Goal: Task Accomplishment & Management: Complete application form

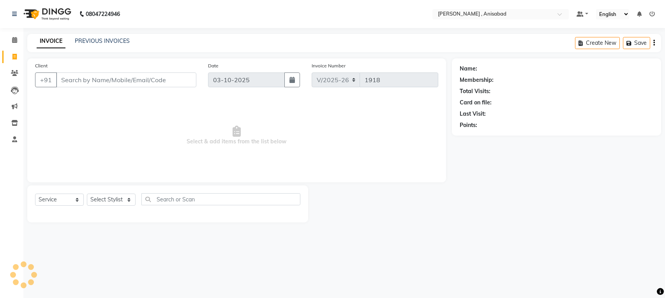
select select "6967"
select select "service"
click at [128, 199] on select "Select Stylist ANIMA SINGH md [PERSON_NAME] [PERSON_NAME] [PERSON_NAME]" at bounding box center [111, 200] width 49 height 12
select select "61627"
click at [87, 194] on select "Select Stylist ANIMA SINGH md [PERSON_NAME] [PERSON_NAME] [PERSON_NAME]" at bounding box center [111, 200] width 49 height 12
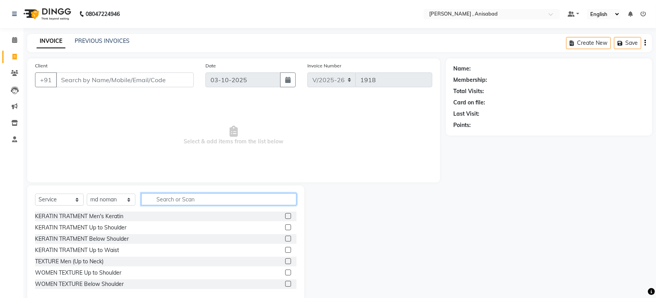
click at [179, 193] on input "text" at bounding box center [218, 199] width 155 height 12
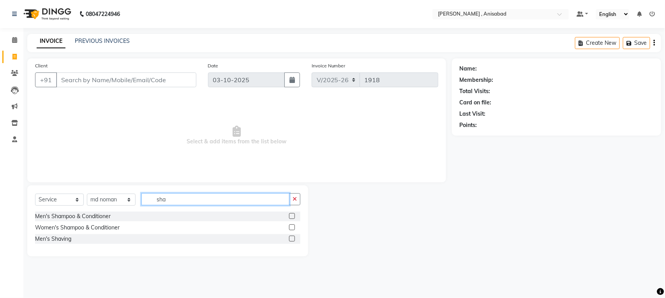
type input "sha"
click at [292, 236] on label at bounding box center [292, 239] width 6 height 6
click at [292, 236] on input "checkbox" at bounding box center [291, 238] width 5 height 5
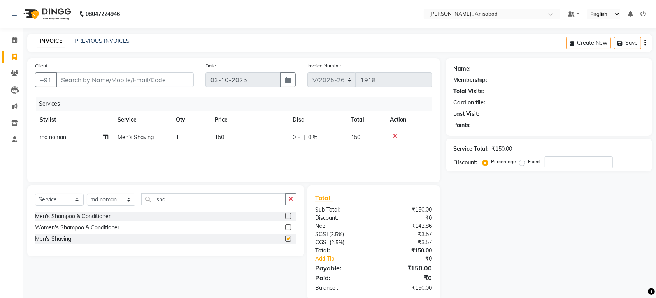
checkbox input "false"
click at [155, 78] on input "Client" at bounding box center [125, 79] width 138 height 15
type input "8"
type input "0"
type input "8"
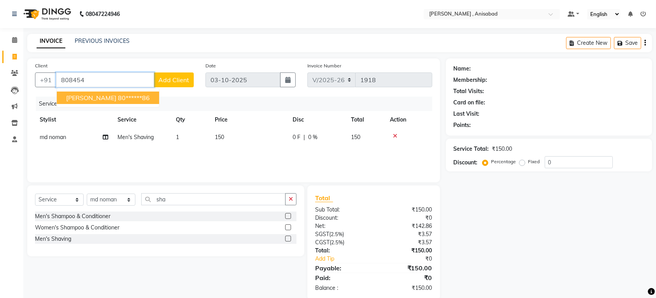
click at [86, 95] on span "[PERSON_NAME]" at bounding box center [91, 98] width 50 height 8
type input "80******86"
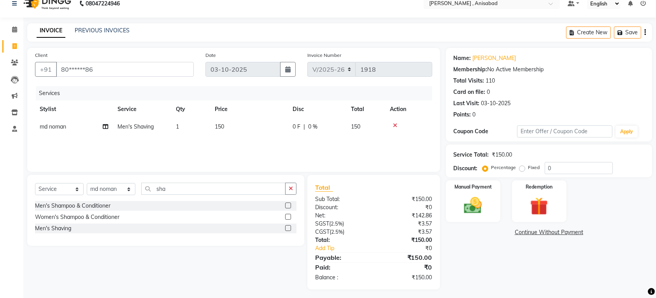
scroll to position [14, 0]
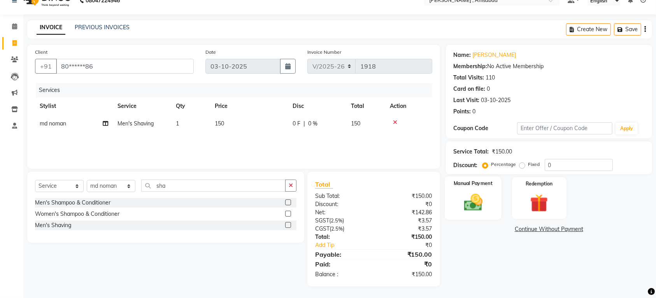
click at [474, 204] on img at bounding box center [473, 202] width 30 height 21
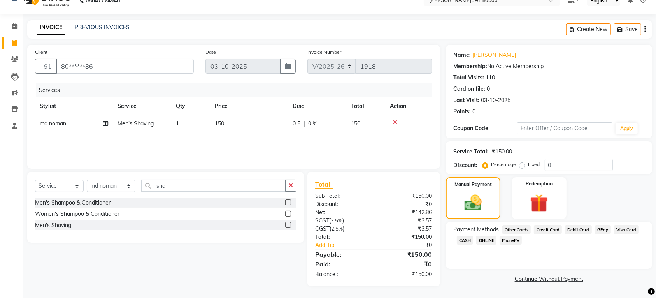
click at [600, 229] on span "GPay" at bounding box center [603, 229] width 16 height 9
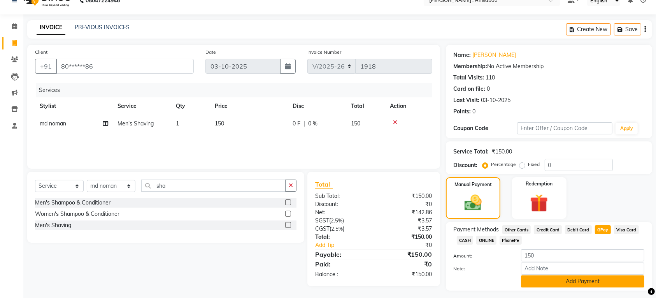
click at [593, 282] on button "Add Payment" at bounding box center [582, 281] width 123 height 12
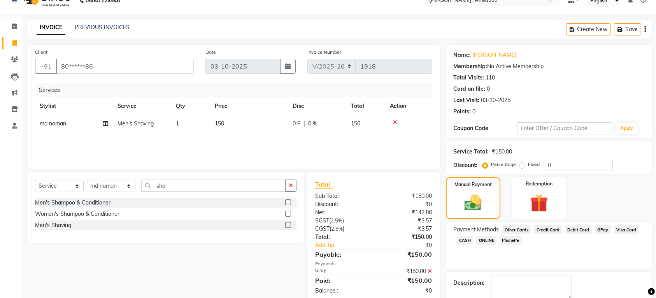
scroll to position [56, 0]
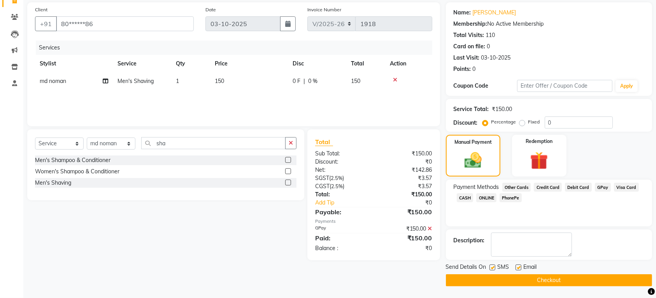
click at [593, 281] on button "Checkout" at bounding box center [549, 280] width 206 height 12
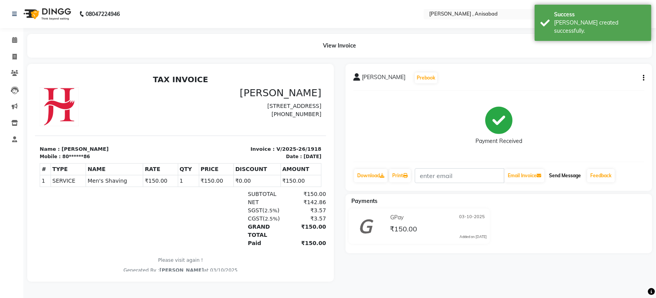
click at [567, 176] on button "Send Message" at bounding box center [565, 175] width 38 height 13
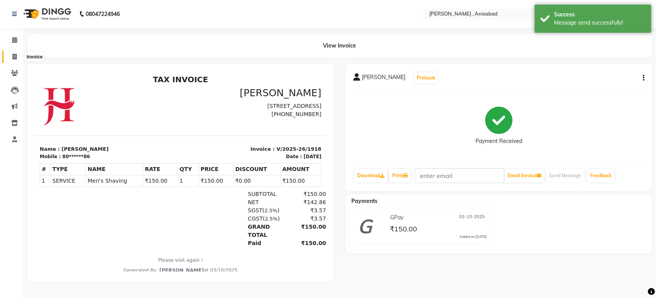
click at [12, 57] on icon at bounding box center [14, 57] width 4 height 6
select select "service"
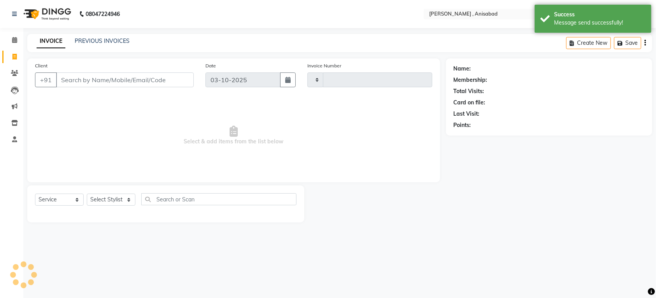
type input "1919"
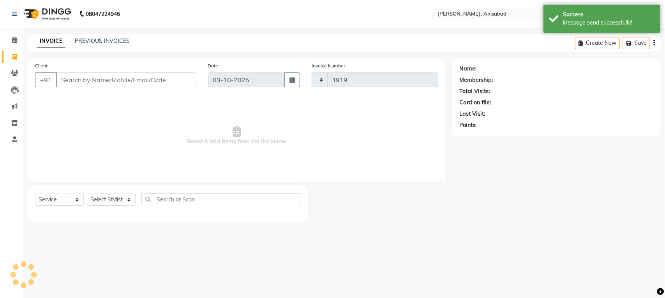
select select "6967"
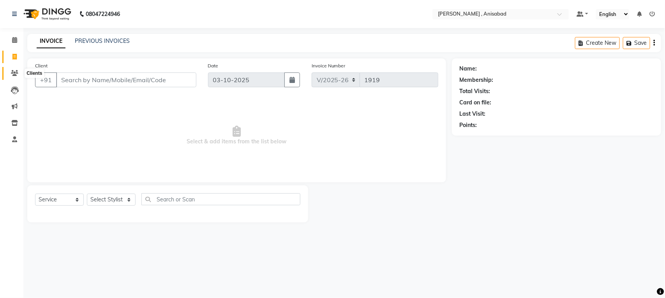
click at [12, 72] on icon at bounding box center [14, 73] width 7 height 6
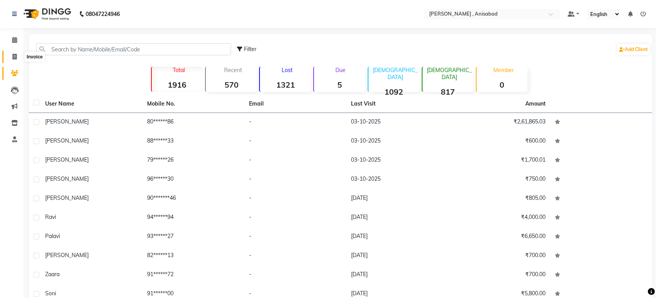
click at [13, 57] on icon at bounding box center [14, 57] width 4 height 6
select select "service"
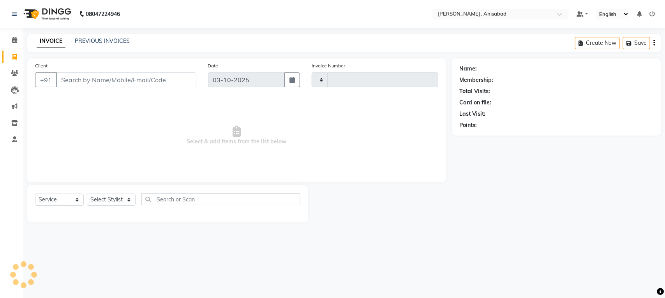
type input "1919"
select select "6967"
click at [129, 199] on select "Select Stylist ANIMA SINGH md [PERSON_NAME] [PERSON_NAME] [PERSON_NAME]" at bounding box center [111, 200] width 49 height 12
select select "61627"
click at [87, 194] on select "Select Stylist ANIMA SINGH md [PERSON_NAME] [PERSON_NAME] [PERSON_NAME]" at bounding box center [111, 200] width 49 height 12
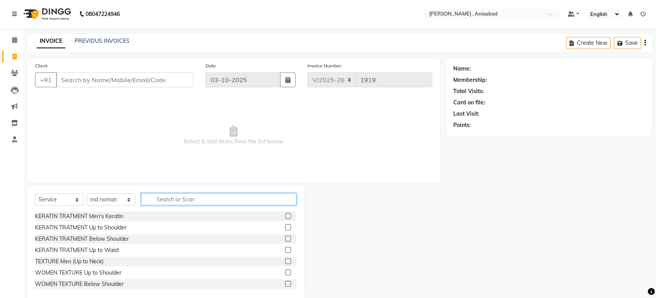
click at [171, 196] on input "text" at bounding box center [218, 199] width 155 height 12
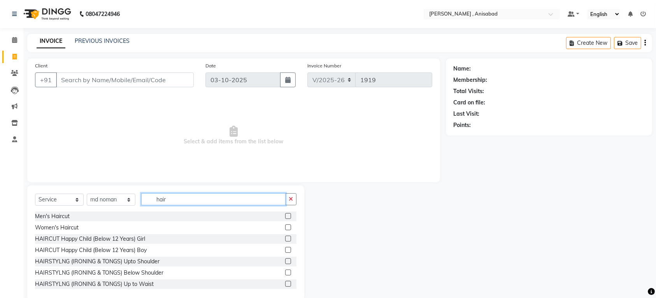
type input "hair"
click at [285, 215] on label at bounding box center [288, 216] width 6 height 6
click at [285, 215] on input "checkbox" at bounding box center [287, 216] width 5 height 5
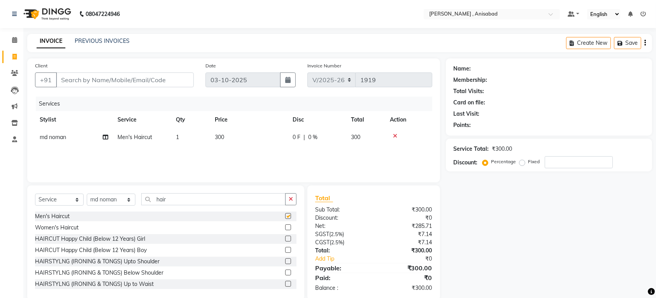
checkbox input "false"
click at [144, 80] on input "Client" at bounding box center [125, 79] width 138 height 15
type input "9"
type input "0"
type input "9065360067"
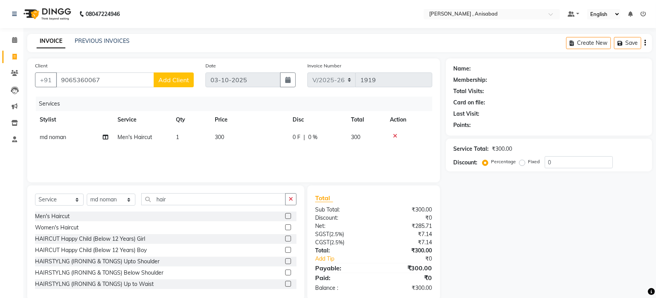
click at [176, 84] on button "Add Client" at bounding box center [174, 79] width 40 height 15
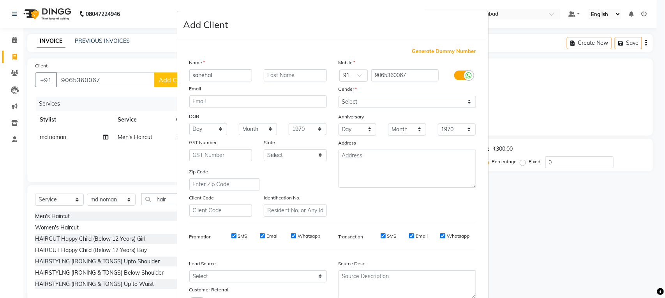
type input "sanehal"
click at [456, 104] on select "Select [DEMOGRAPHIC_DATA] [DEMOGRAPHIC_DATA] Other Prefer Not To Say" at bounding box center [406, 102] width 137 height 12
select select "[DEMOGRAPHIC_DATA]"
click at [338, 96] on select "Select [DEMOGRAPHIC_DATA] [DEMOGRAPHIC_DATA] Other Prefer Not To Say" at bounding box center [406, 102] width 137 height 12
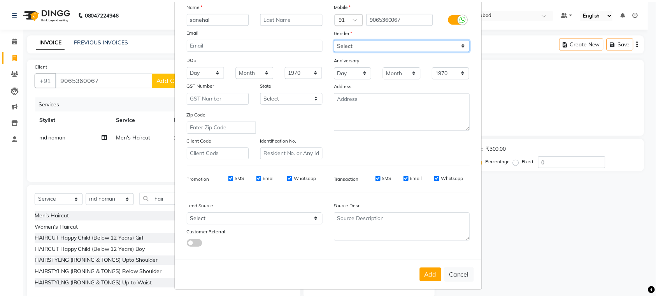
scroll to position [59, 0]
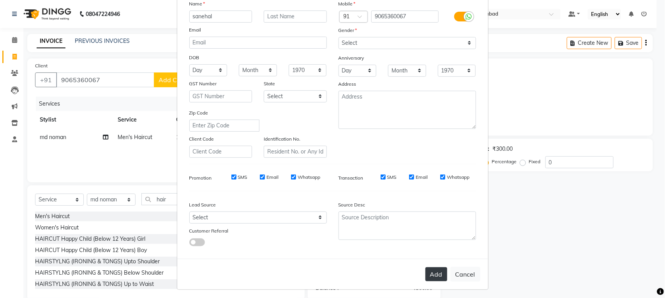
click at [431, 272] on button "Add" at bounding box center [436, 274] width 22 height 14
type input "90******67"
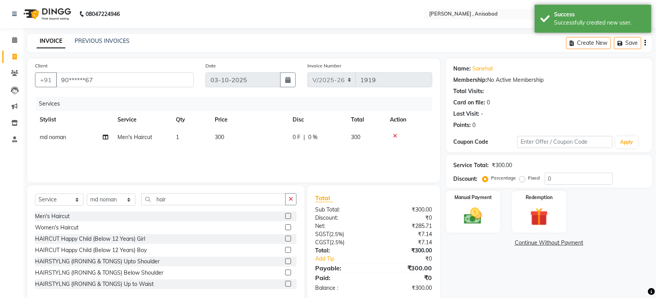
scroll to position [14, 0]
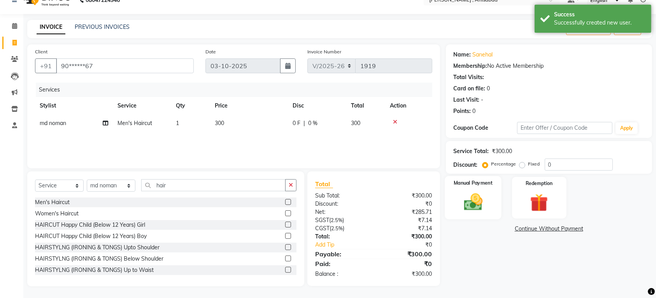
click at [473, 205] on img at bounding box center [473, 201] width 30 height 21
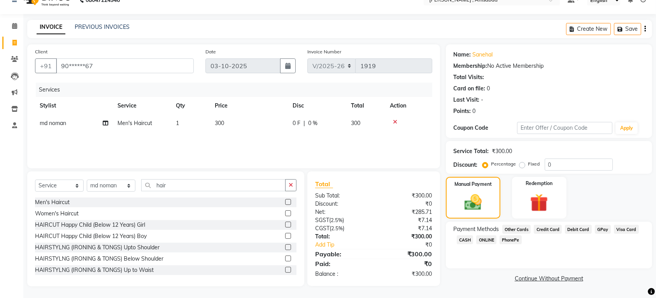
click at [600, 228] on span "GPay" at bounding box center [603, 229] width 16 height 9
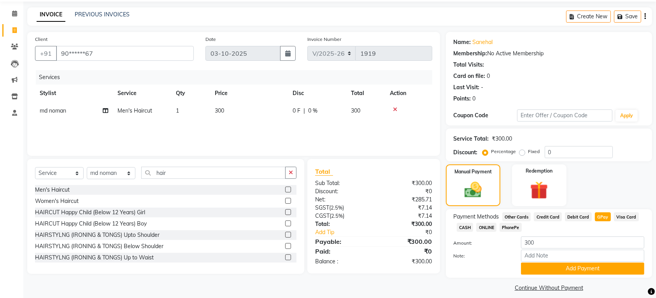
scroll to position [33, 0]
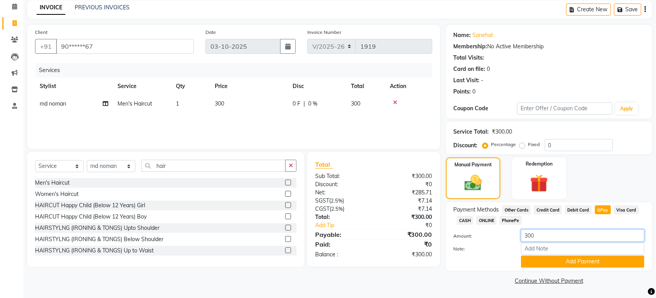
click at [550, 234] on input "300" at bounding box center [582, 235] width 123 height 12
type input "3"
type input "200"
click at [553, 263] on button "Add Payment" at bounding box center [582, 261] width 123 height 12
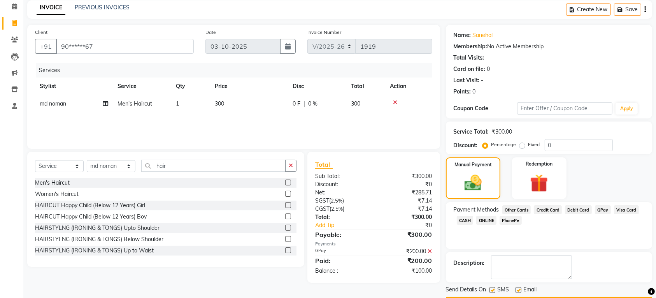
scroll to position [56, 0]
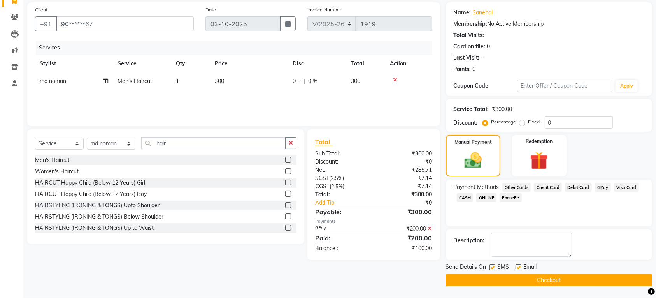
click at [466, 195] on span "CASH" at bounding box center [465, 197] width 17 height 9
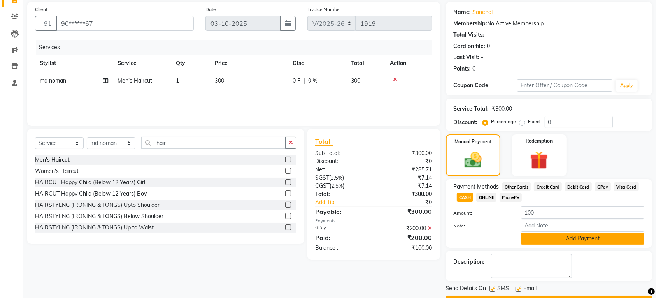
click at [549, 239] on button "Add Payment" at bounding box center [582, 238] width 123 height 12
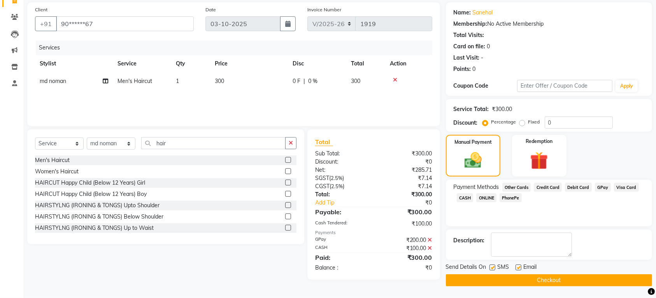
click at [515, 282] on button "Checkout" at bounding box center [549, 280] width 206 height 12
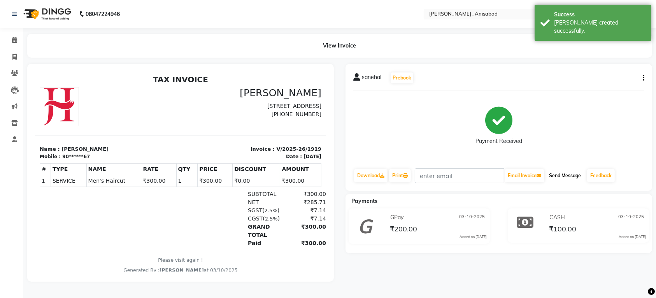
click at [574, 176] on button "Send Message" at bounding box center [565, 175] width 38 height 13
